Goal: Task Accomplishment & Management: Use online tool/utility

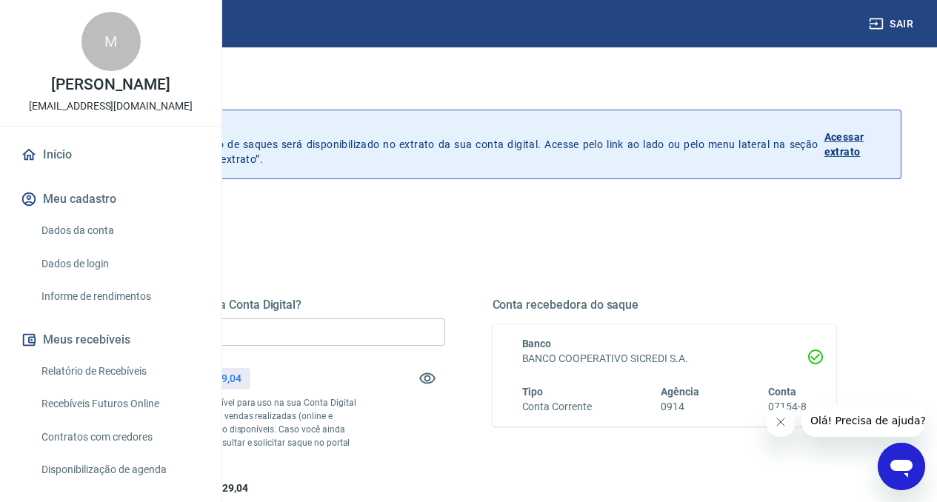
click at [399, 339] on input "R$ 0,00" at bounding box center [273, 332] width 344 height 27
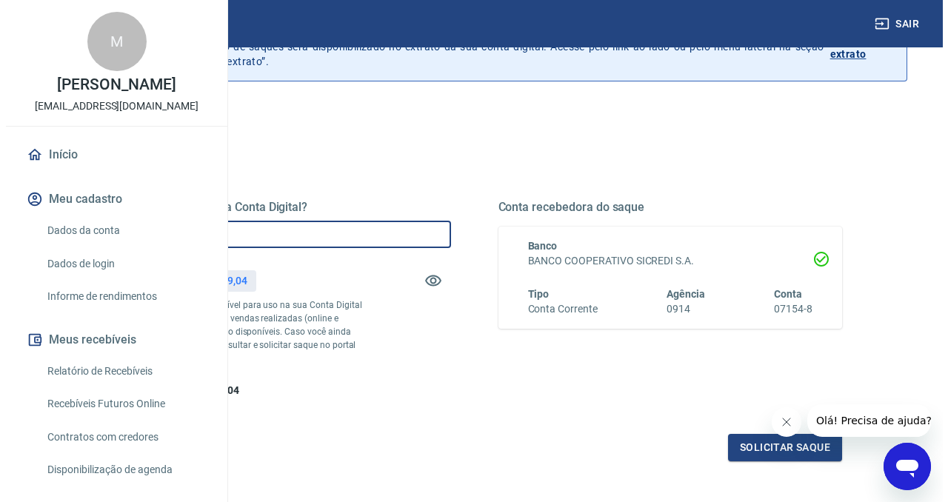
scroll to position [247, 0]
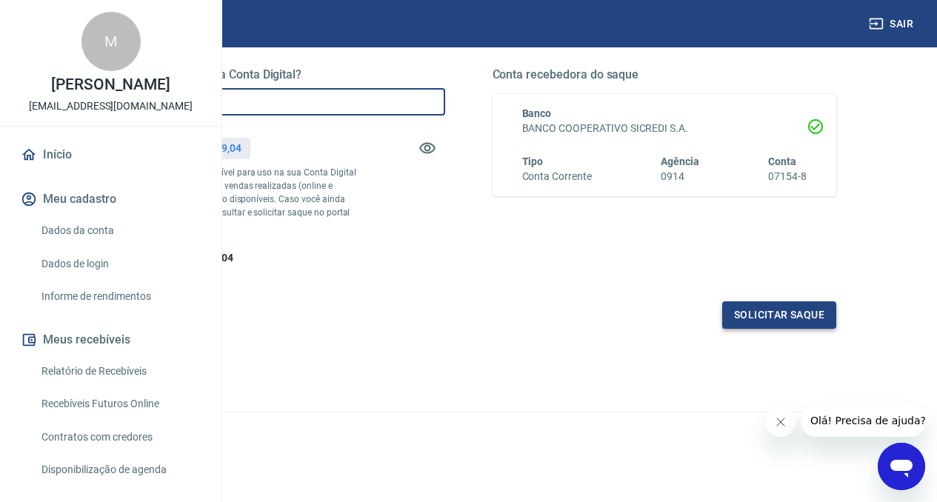
type input "R$ 15.000,00"
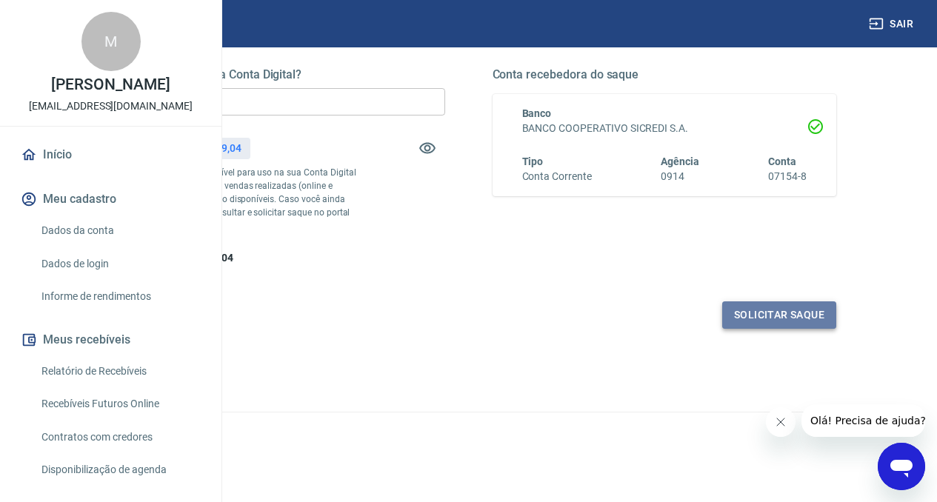
click at [789, 329] on button "Solicitar saque" at bounding box center [779, 314] width 114 height 27
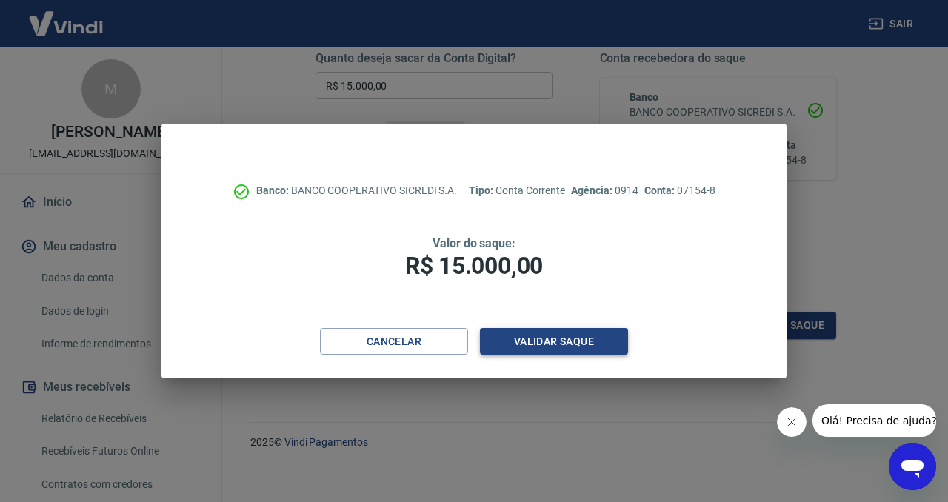
click at [533, 339] on button "Validar saque" at bounding box center [554, 341] width 148 height 27
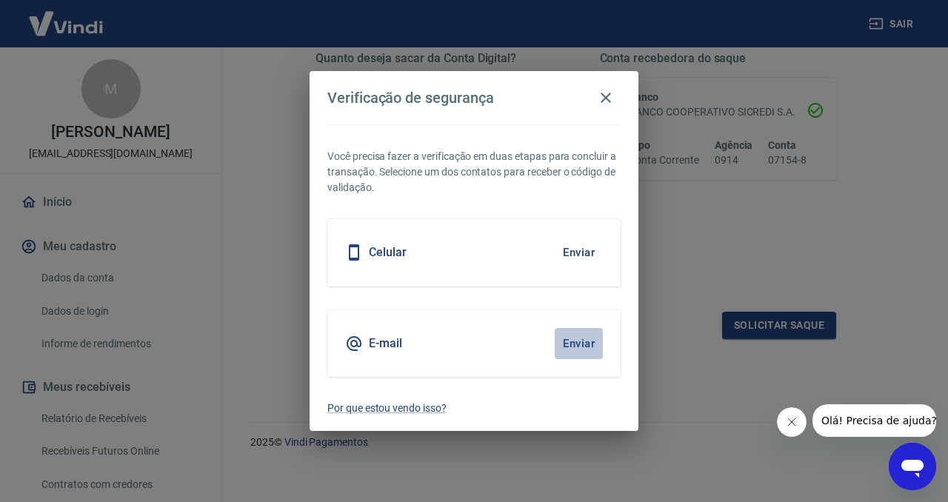
click at [579, 345] on button "Enviar" at bounding box center [579, 343] width 48 height 31
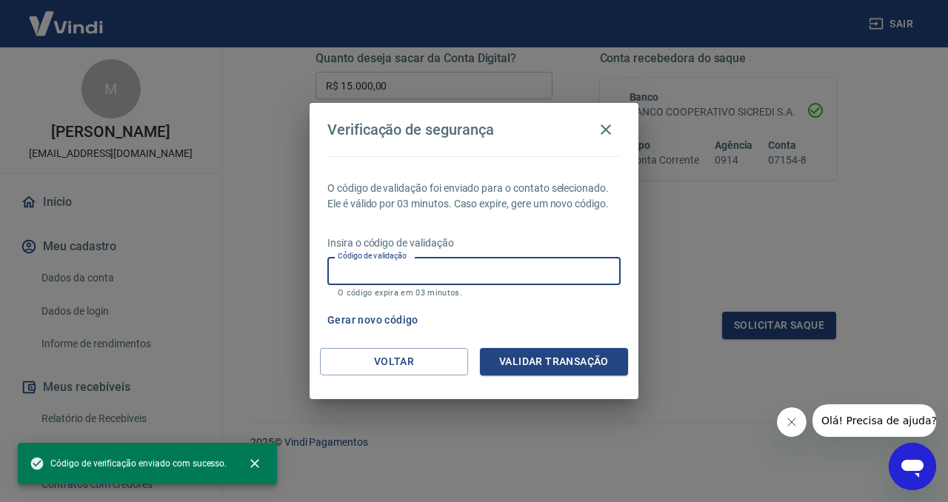
click at [456, 272] on input "Código de validação" at bounding box center [473, 270] width 293 height 27
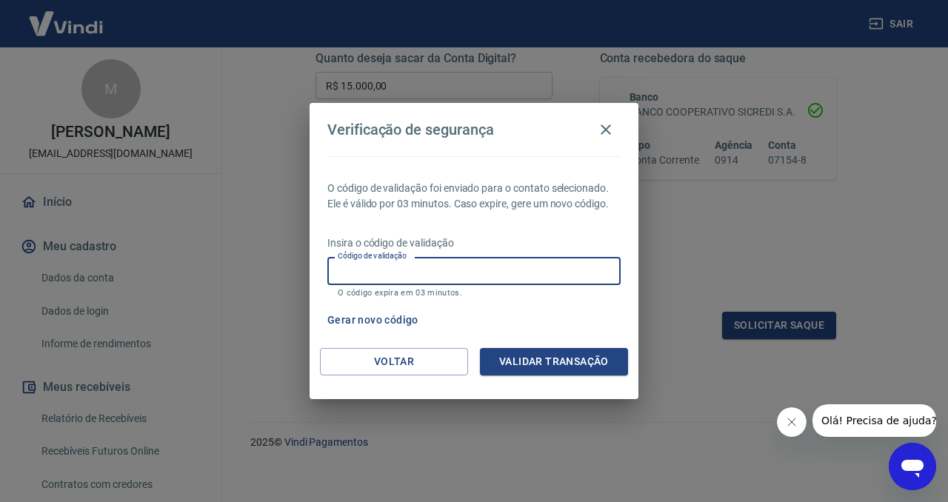
paste input "332041"
type input "332041"
click at [532, 370] on button "Validar transação" at bounding box center [554, 361] width 148 height 27
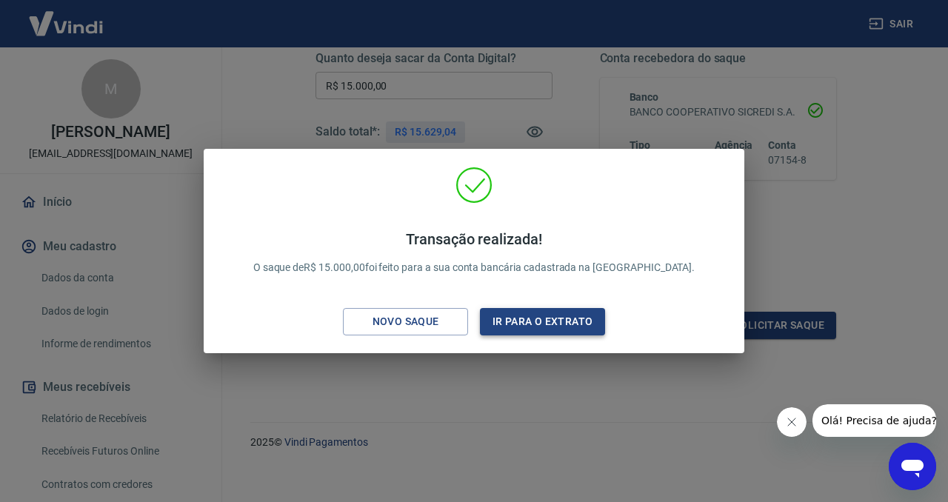
click at [563, 328] on button "Ir para o extrato" at bounding box center [542, 321] width 125 height 27
